Goal: Transaction & Acquisition: Purchase product/service

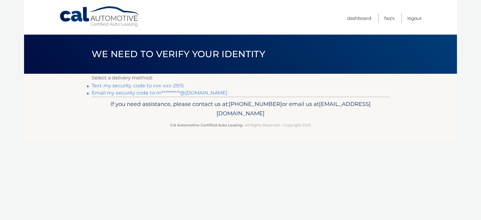
click at [138, 84] on link "Text my security code to xxx-xxx-2915" at bounding box center [138, 86] width 92 height 6
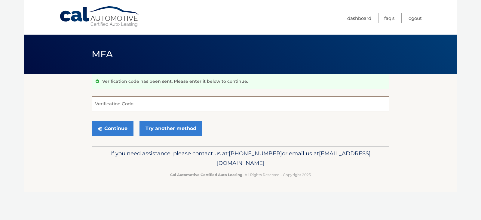
click at [109, 102] on input "Verification Code" at bounding box center [241, 103] width 298 height 15
type input "730241"
click at [113, 127] on button "Continue" at bounding box center [113, 128] width 42 height 15
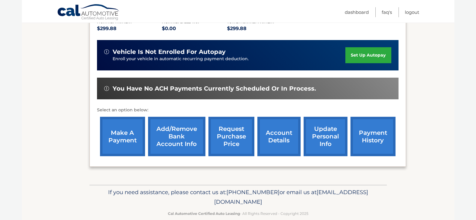
scroll to position [145, 0]
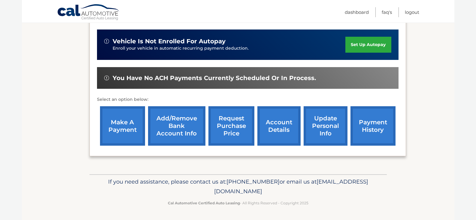
click at [121, 124] on link "make a payment" at bounding box center [122, 125] width 45 height 39
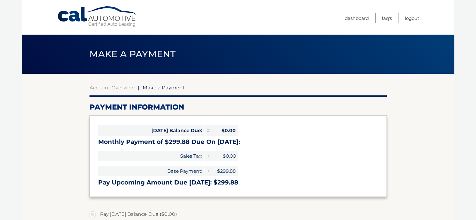
select select "OWI1NzQzMjMtZGRhNi00ODcwLTgwNTAtMTY5MjdlODU1ZWQ2"
click at [150, 184] on h3 "Pay Upcoming Amount Due Oct 02: $299.88" at bounding box center [238, 183] width 280 height 8
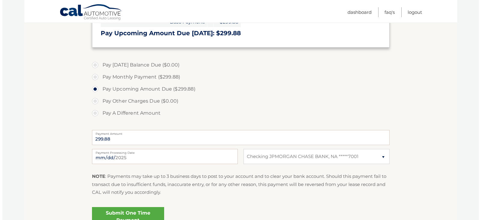
scroll to position [180, 0]
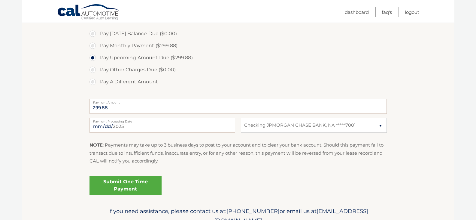
click at [137, 185] on link "Submit One Time Payment" at bounding box center [126, 185] width 72 height 19
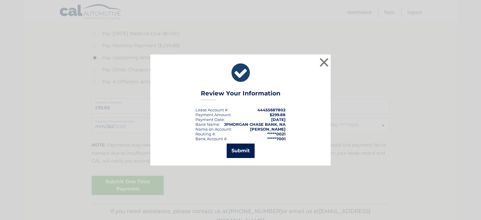
click at [240, 151] on button "Submit" at bounding box center [241, 150] width 28 height 14
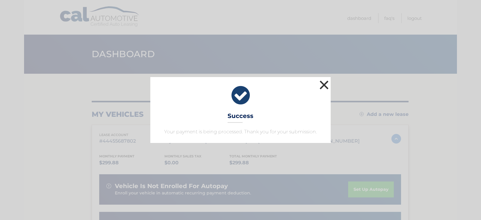
click at [325, 85] on button "×" at bounding box center [324, 85] width 12 height 12
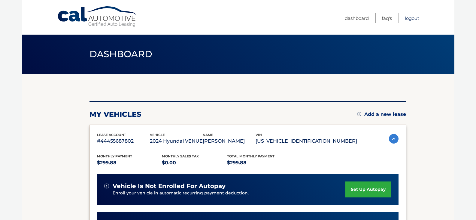
click at [409, 17] on link "Logout" at bounding box center [412, 18] width 14 height 10
